Goal: Task Accomplishment & Management: Complete application form

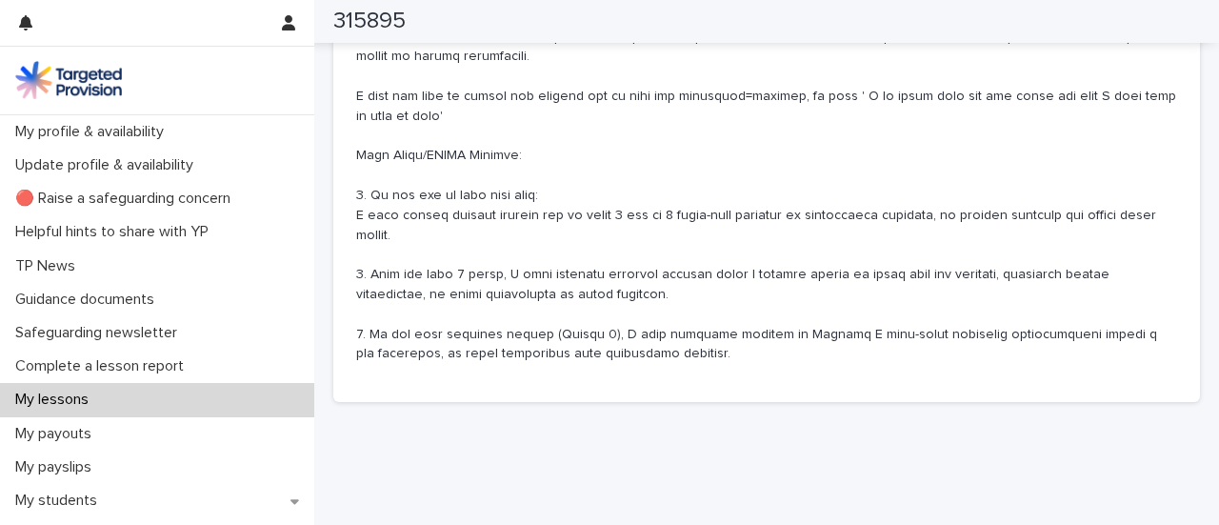
scroll to position [1528, 0]
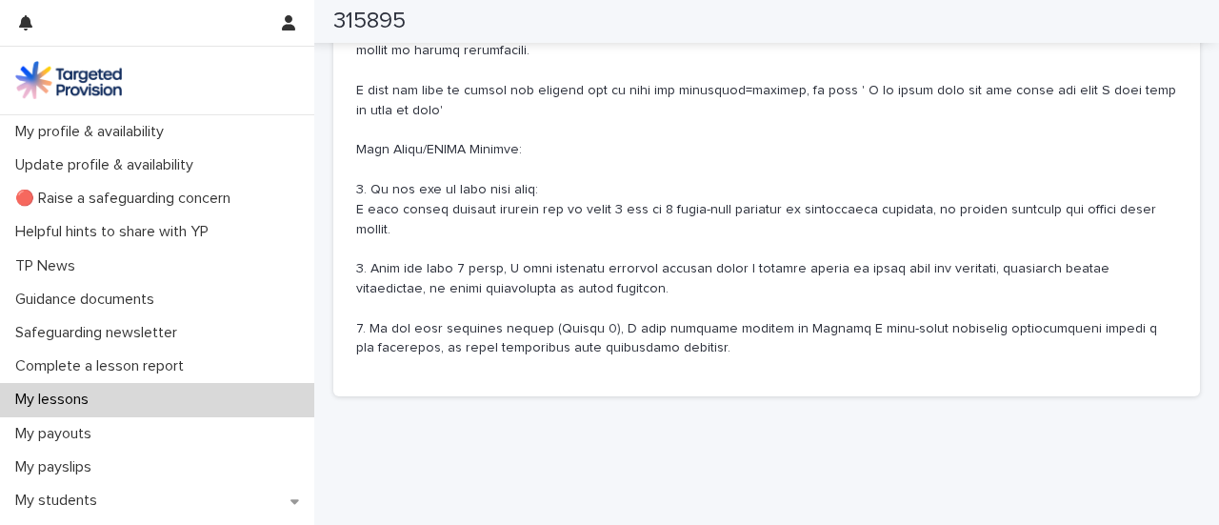
click at [147, 397] on div "My lessons" at bounding box center [157, 399] width 314 height 33
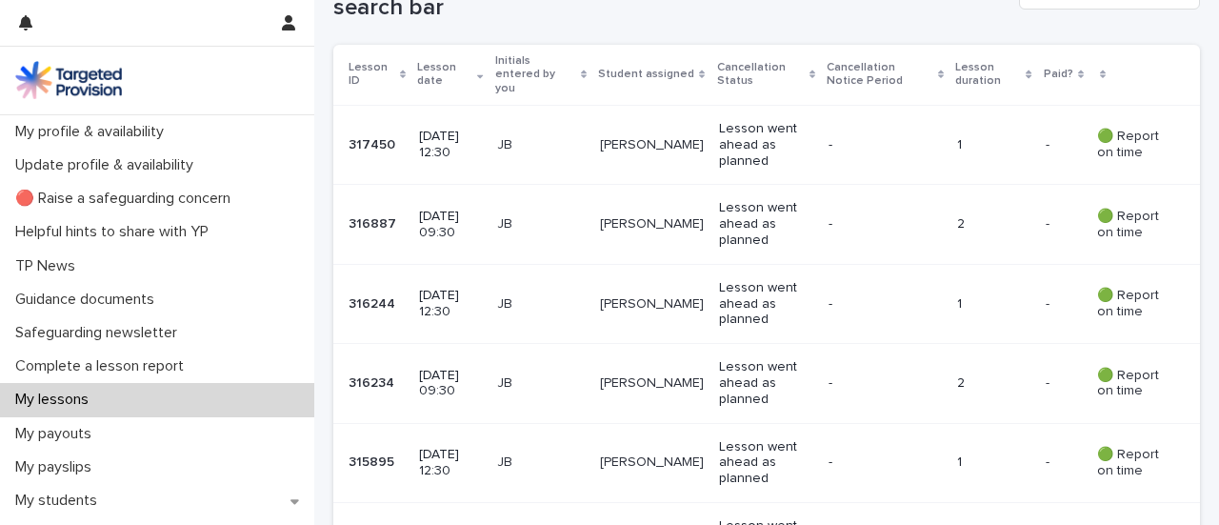
scroll to position [414, 0]
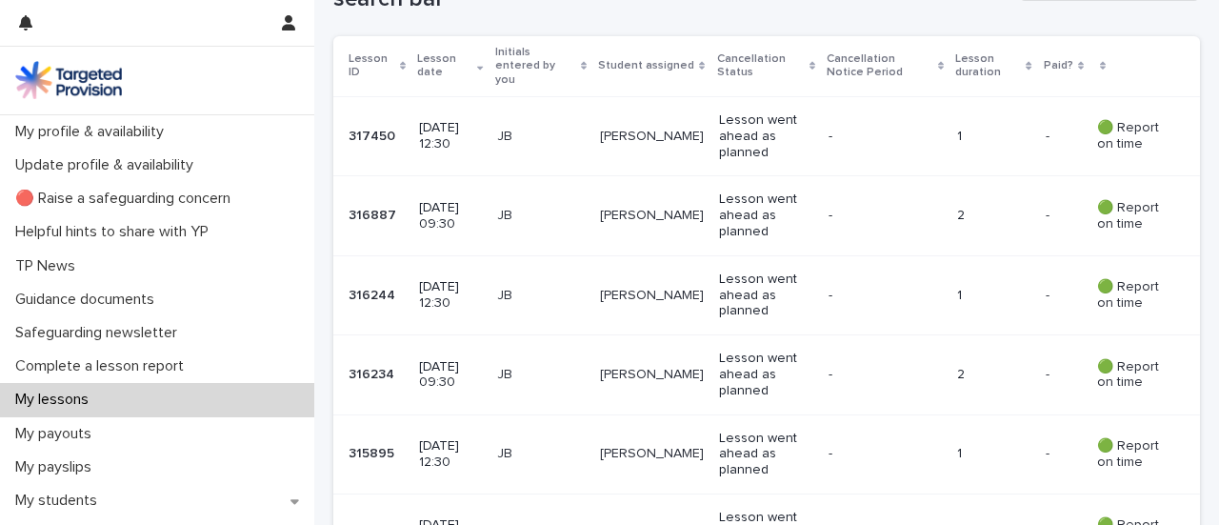
click at [173, 397] on div "My lessons" at bounding box center [157, 399] width 314 height 33
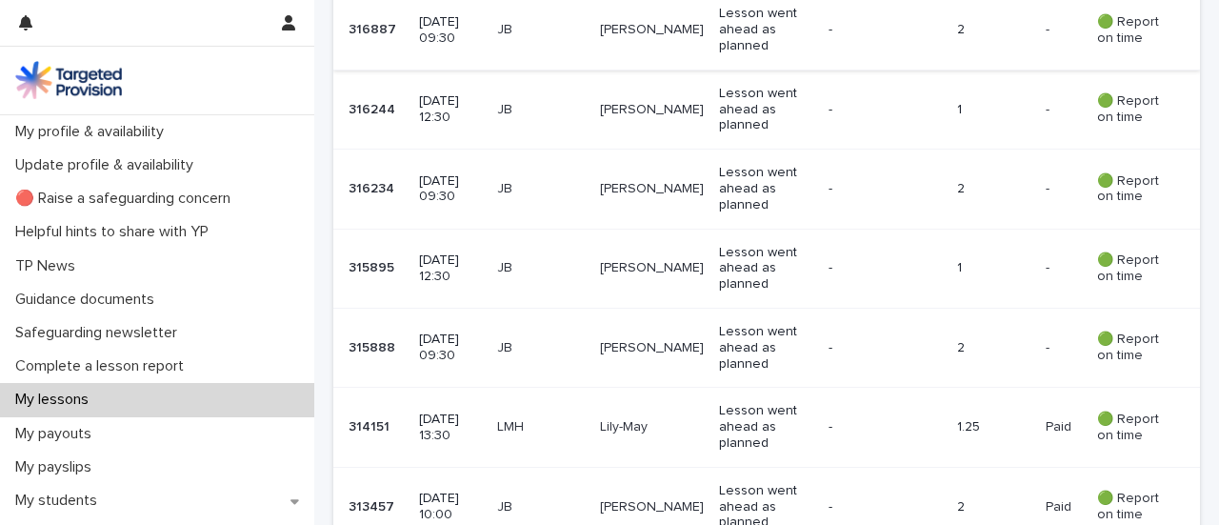
scroll to position [605, 0]
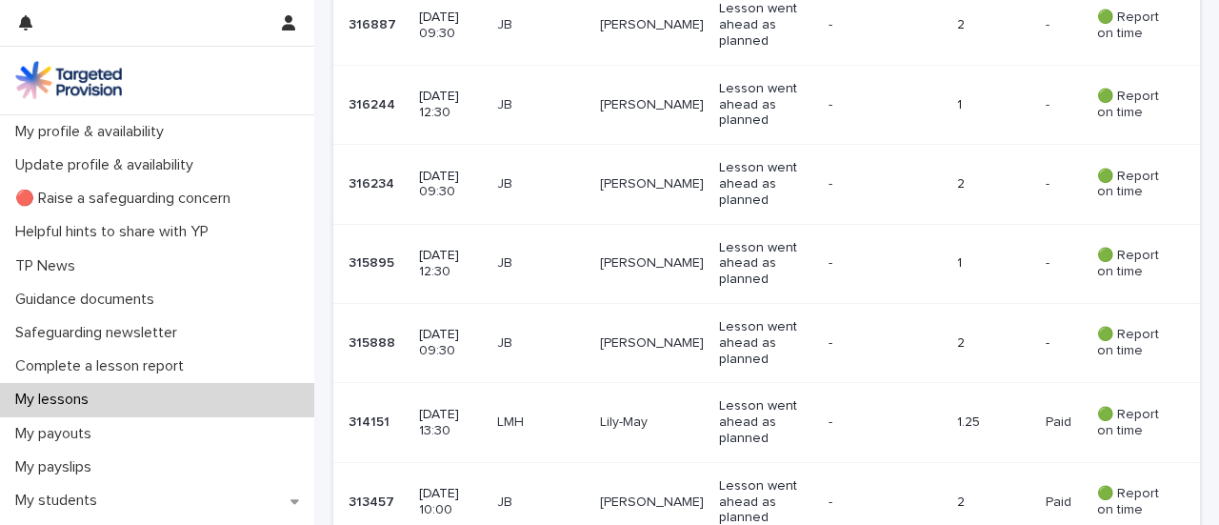
click at [467, 169] on p "[DATE] 09:30" at bounding box center [450, 185] width 62 height 32
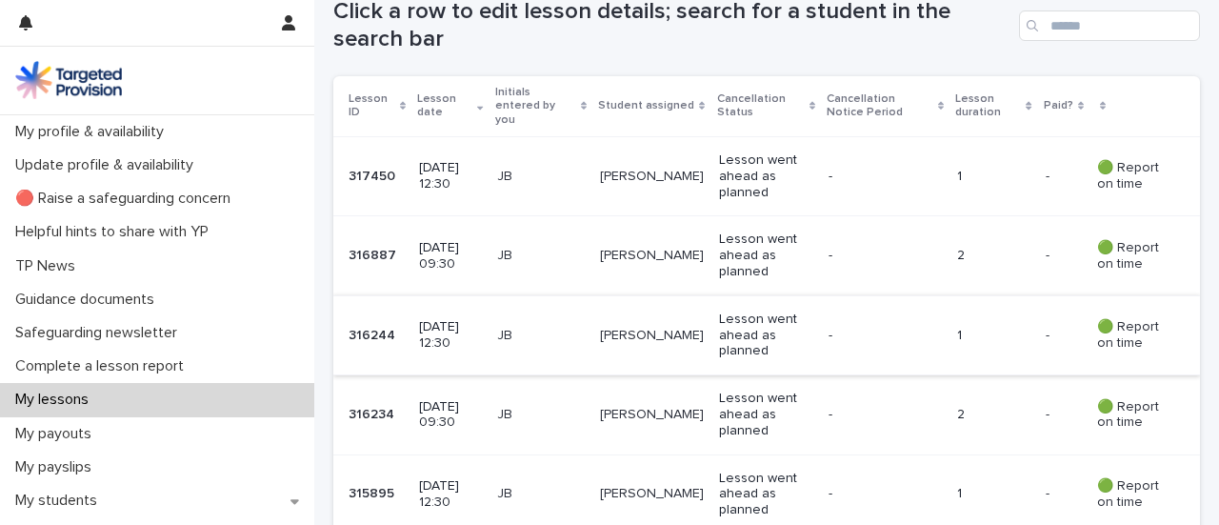
scroll to position [375, 0]
click at [488, 347] on td "[DATE] 12:30" at bounding box center [449, 333] width 77 height 79
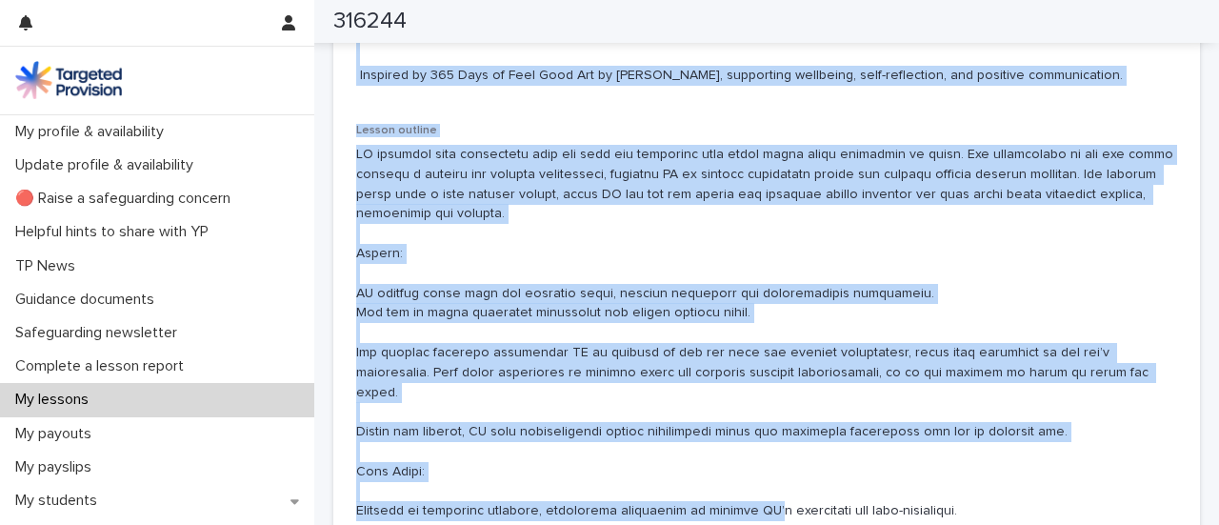
scroll to position [1413, 0]
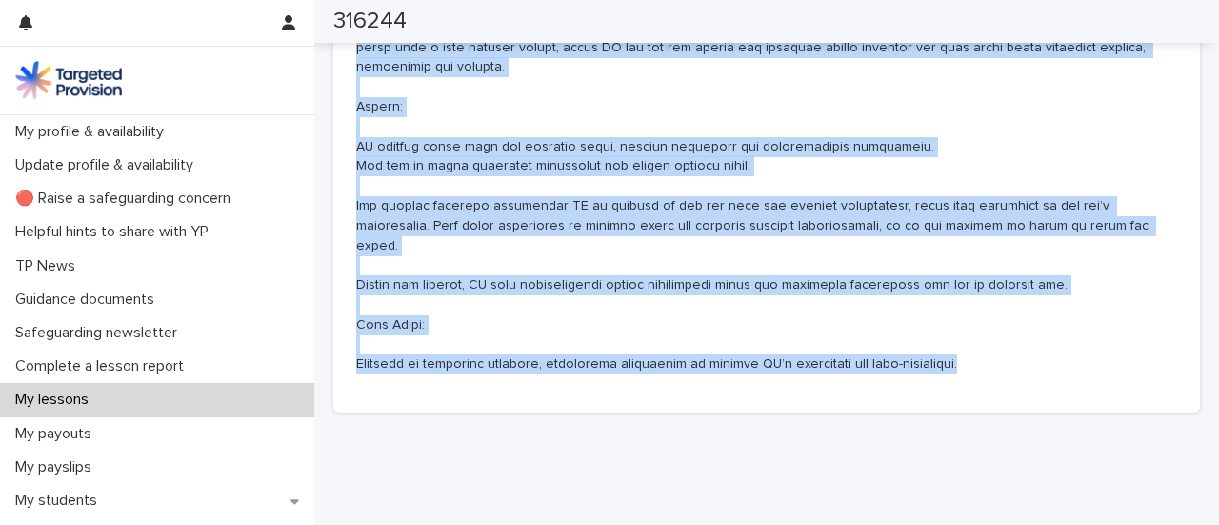
drag, startPoint x: 355, startPoint y: 184, endPoint x: 1121, endPoint y: 361, distance: 785.7
click at [1121, 361] on div "Lesson aims and objectives Objective: To engage in creative expression through …" at bounding box center [766, 105] width 866 height 614
copy div "Loremipsu: Do sitame co adipisci elitseddoe tempori utl etdolorema. Aliquaen ad…"
click at [137, 391] on div "My lessons" at bounding box center [157, 399] width 314 height 33
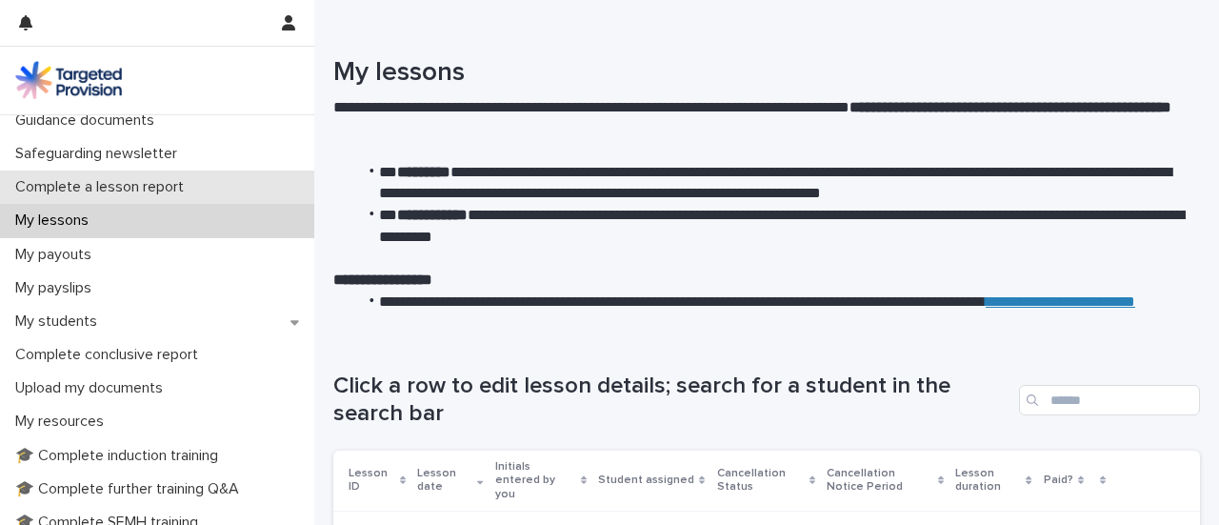
scroll to position [180, 0]
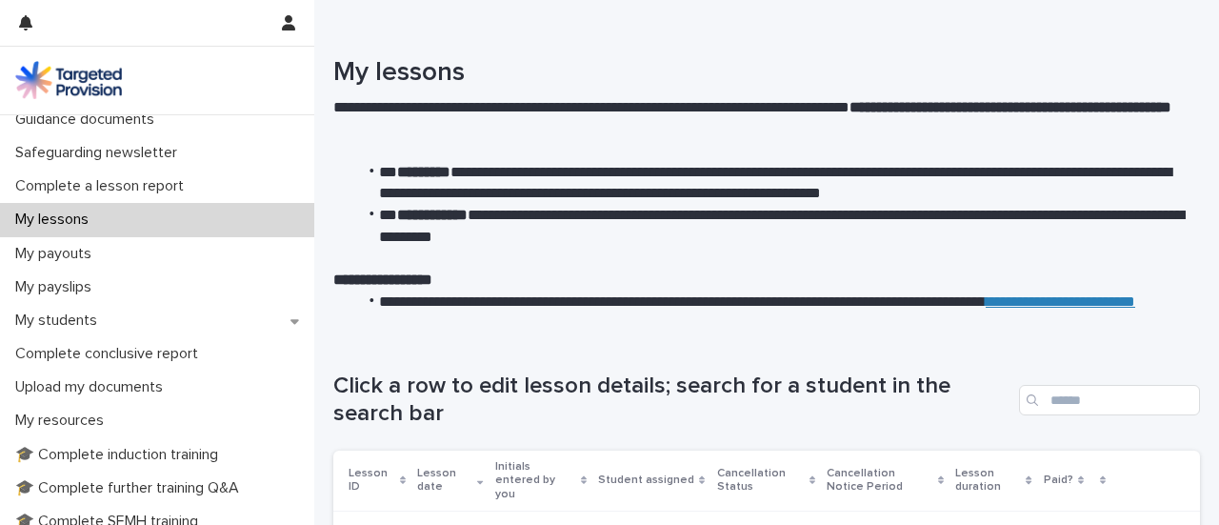
click at [123, 213] on div "My lessons" at bounding box center [157, 219] width 314 height 33
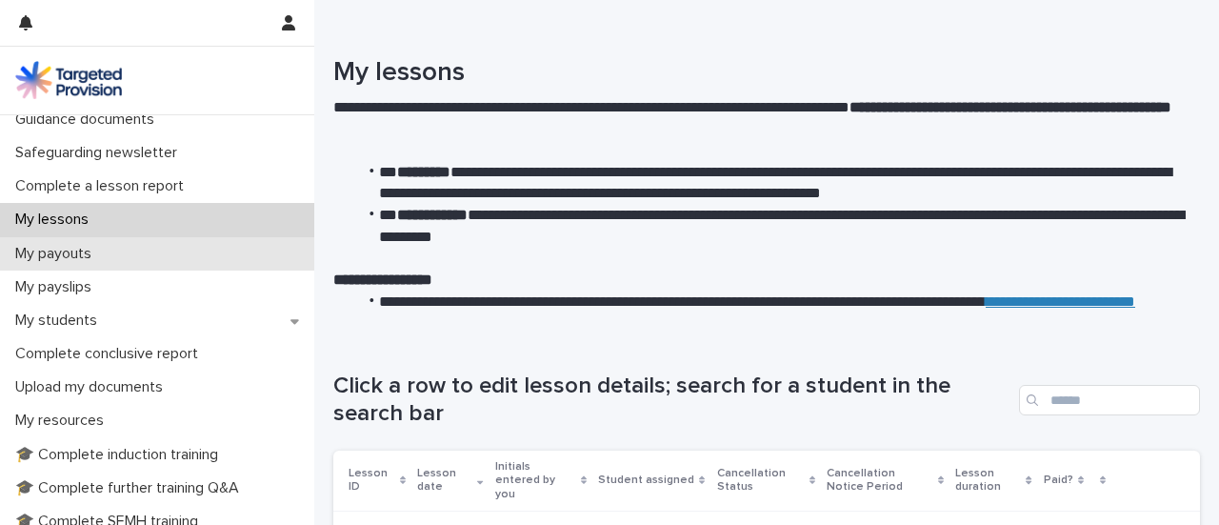
scroll to position [0, 0]
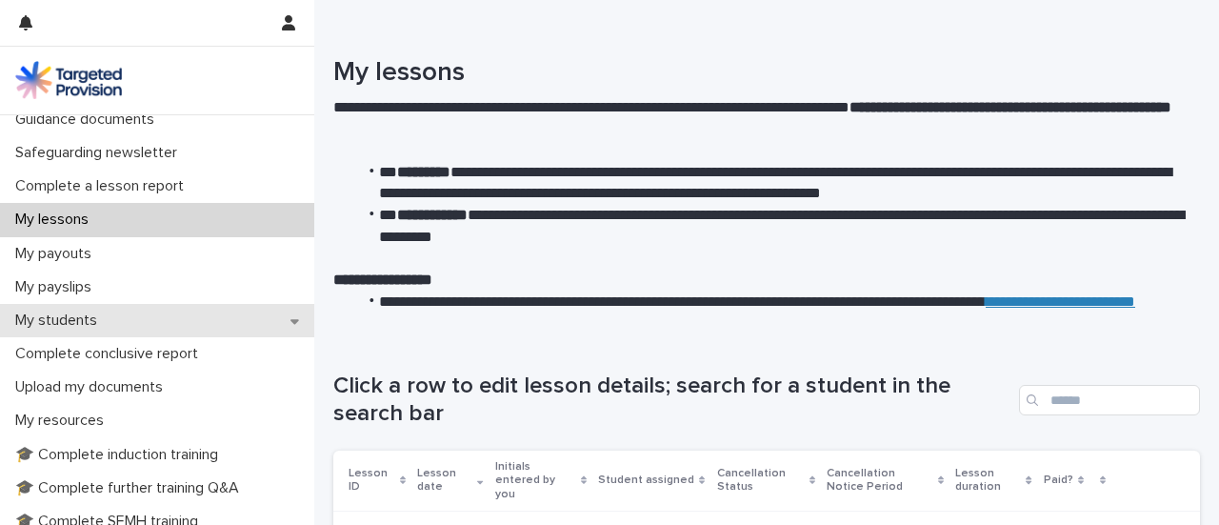
click at [156, 330] on div "My students" at bounding box center [157, 320] width 314 height 33
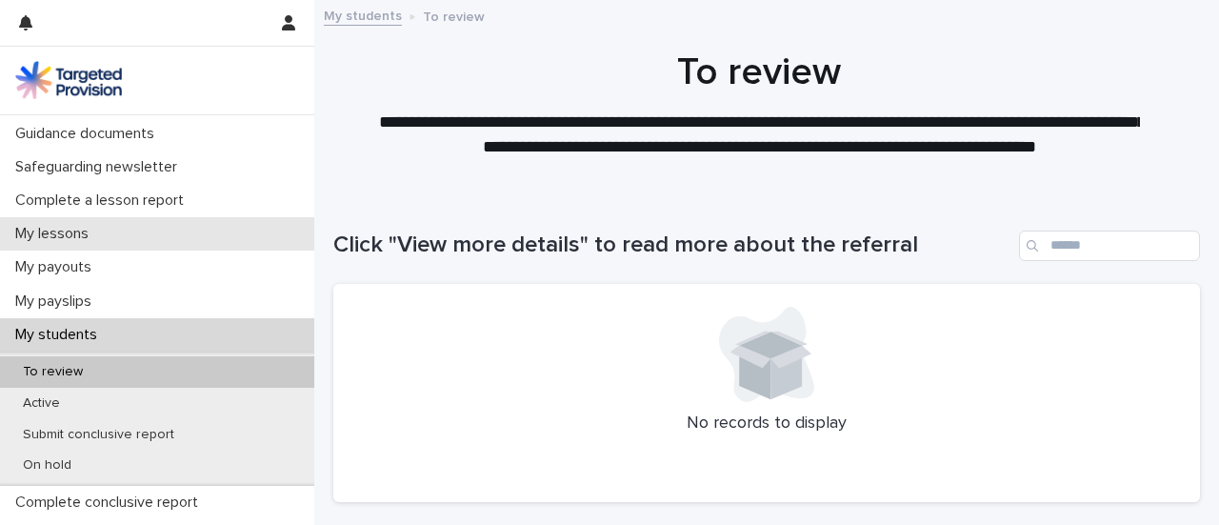
scroll to position [175, 0]
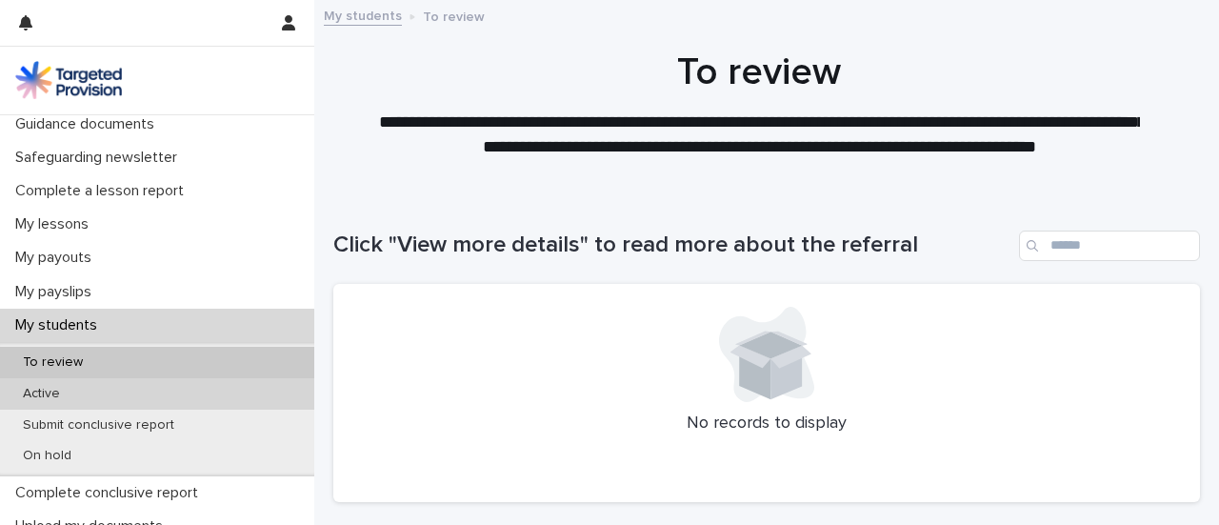
click at [174, 399] on div "Active" at bounding box center [157, 393] width 314 height 31
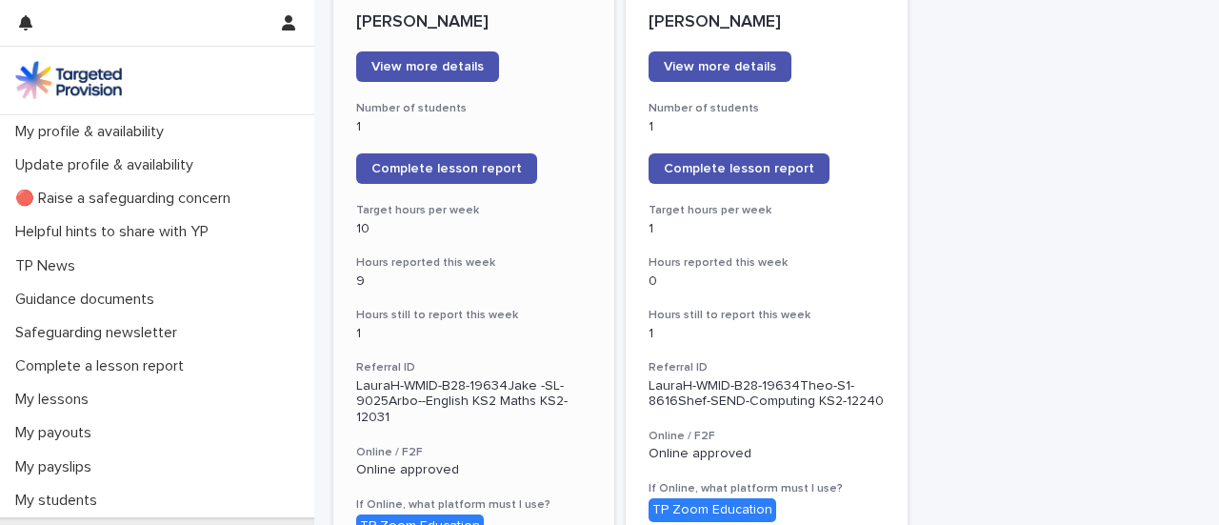
scroll to position [295, 0]
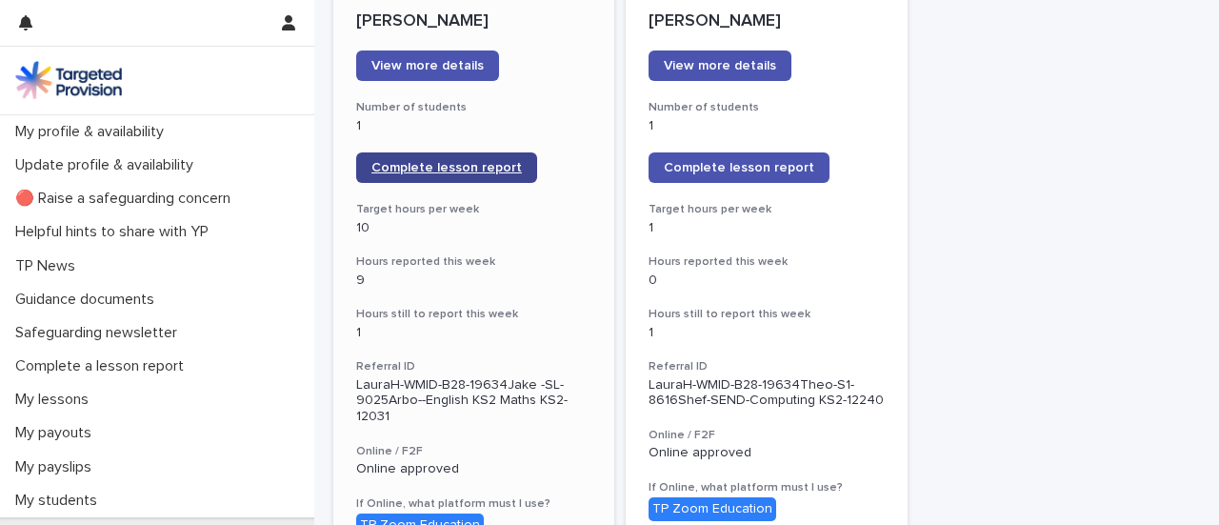
click at [450, 180] on link "Complete lesson report" at bounding box center [446, 167] width 181 height 30
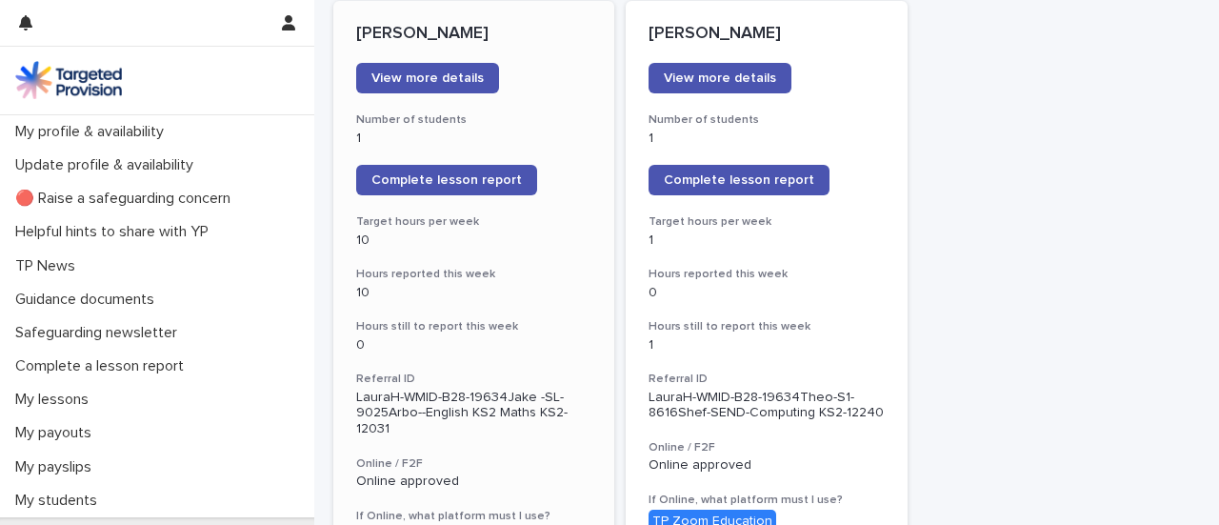
scroll to position [284, 0]
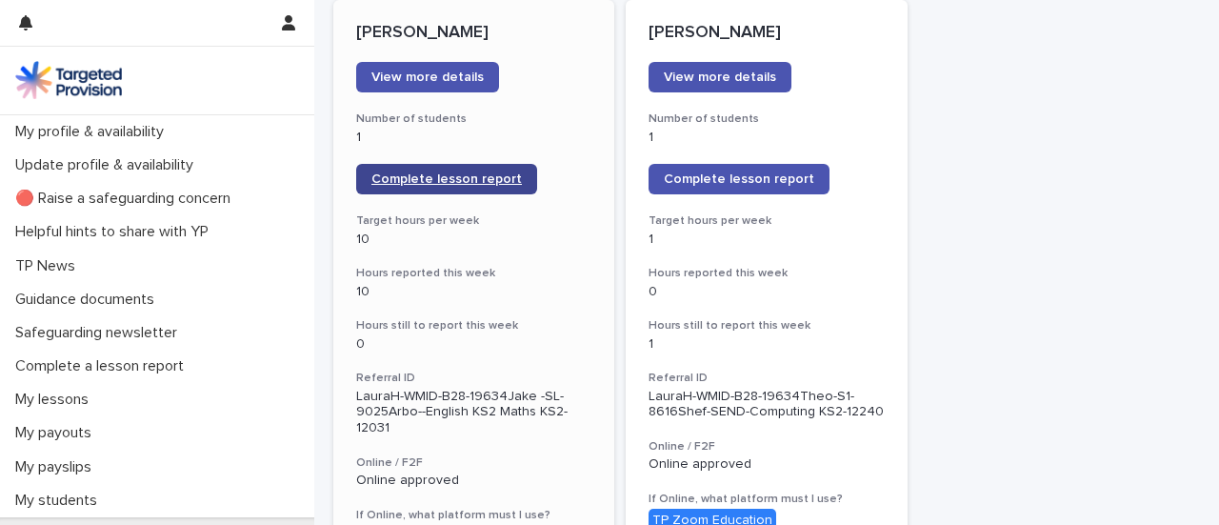
click at [468, 186] on link "Complete lesson report" at bounding box center [446, 179] width 181 height 30
